Goal: Task Accomplishment & Management: Use online tool/utility

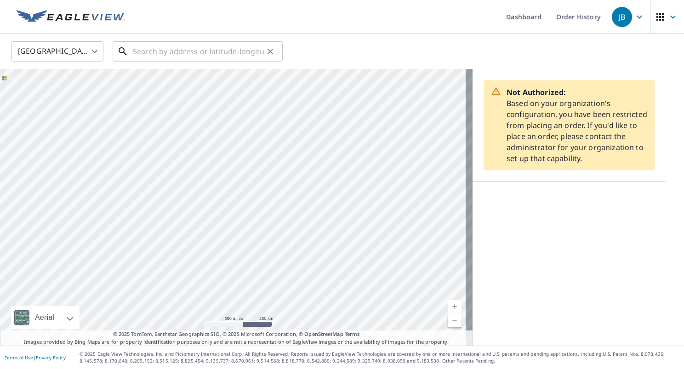
click at [171, 46] on input "text" at bounding box center [198, 52] width 131 height 26
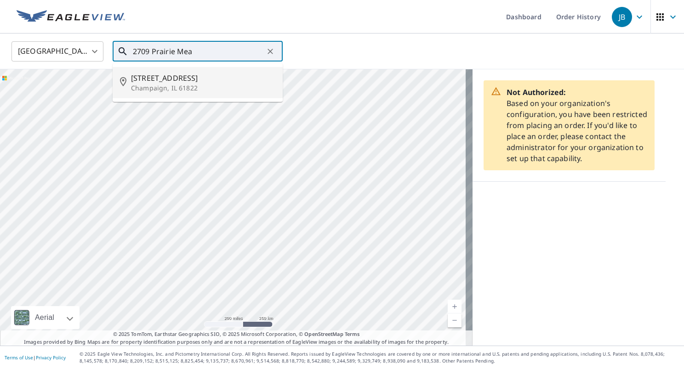
click at [172, 85] on p "Champaign, IL 61822" at bounding box center [203, 88] width 144 height 9
type input "[STREET_ADDRESS][PERSON_NAME]"
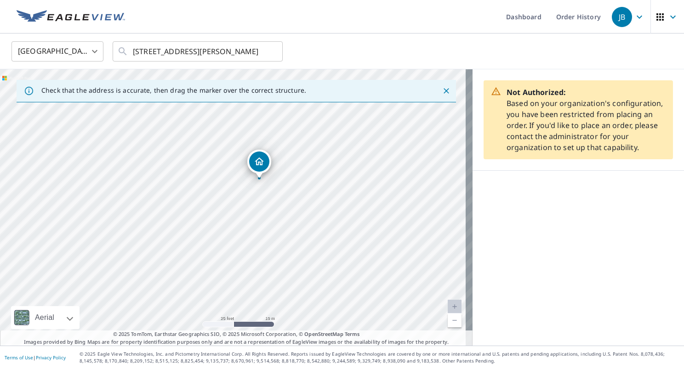
drag, startPoint x: 246, startPoint y: 275, endPoint x: 283, endPoint y: 140, distance: 139.6
click at [283, 140] on div "[STREET_ADDRESS][PERSON_NAME]" at bounding box center [236, 207] width 472 height 277
click at [257, 156] on icon "Dropped pin, building 1, Residential property, 2709 Prairie Meadow Dr Champaign…" at bounding box center [259, 161] width 11 height 11
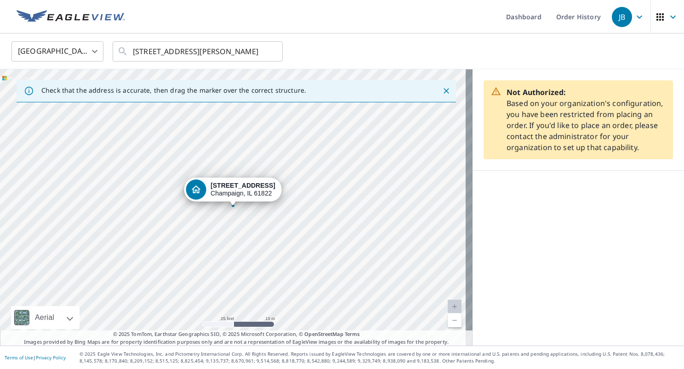
click at [248, 193] on div "[STREET_ADDRESS][PERSON_NAME]" at bounding box center [242, 190] width 65 height 16
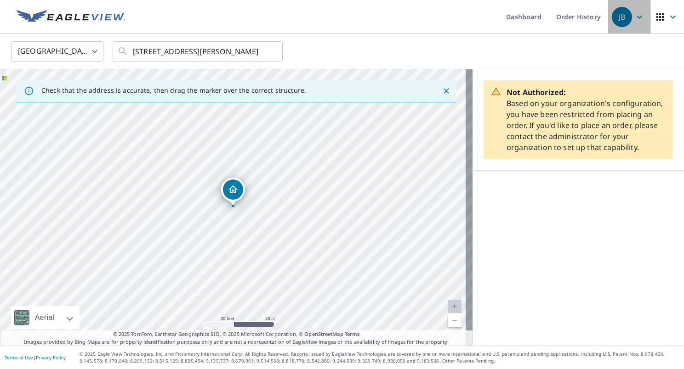
click at [634, 17] on icon "button" at bounding box center [639, 16] width 11 height 11
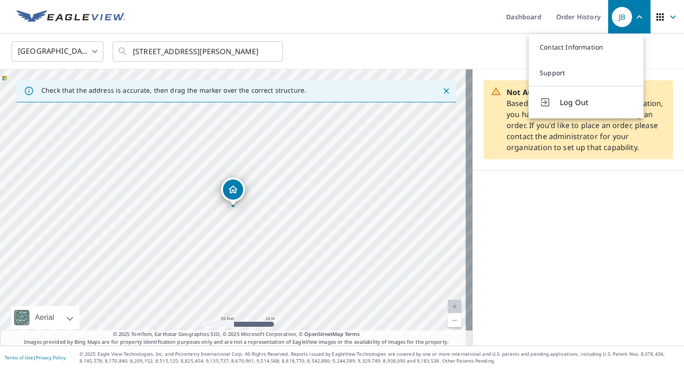
click at [435, 42] on div "[GEOGRAPHIC_DATA] [GEOGRAPHIC_DATA] ​ [STREET_ADDRESS][PERSON_NAME] ​" at bounding box center [339, 51] width 668 height 22
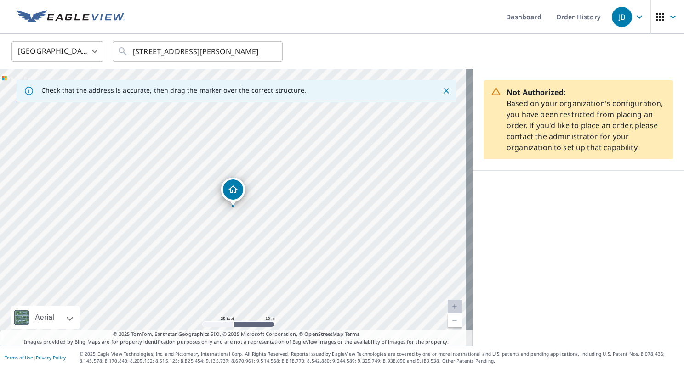
click at [233, 188] on icon "Dropped pin, building 1, Residential property, 2709 Prairie Meadow Dr Champaign…" at bounding box center [232, 189] width 11 height 11
click at [233, 188] on strong "[STREET_ADDRESS]" at bounding box center [242, 185] width 65 height 7
click at [234, 188] on icon "Dropped pin, building 1, Residential property, 2709 Prairie Meadow Dr Champaign…" at bounding box center [232, 189] width 11 height 11
